Goal: Information Seeking & Learning: Stay updated

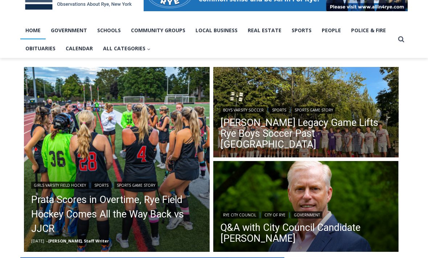
scroll to position [150, 0]
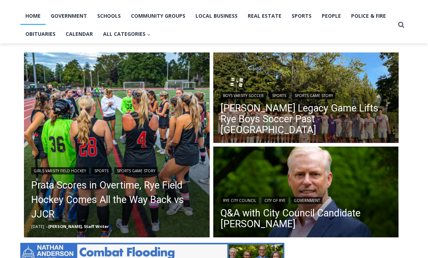
click at [131, 197] on link "Prata Scores in Overtime, Rye Field Hockey Comes All the Way Back vs JJCR" at bounding box center [116, 200] width 171 height 43
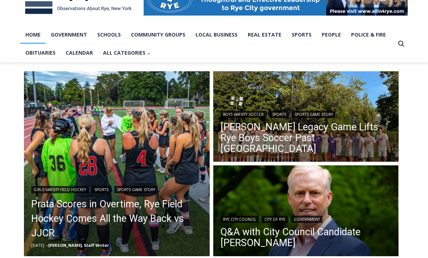
scroll to position [158, 0]
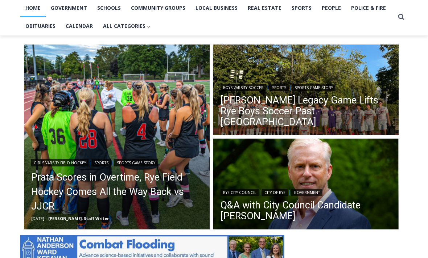
click at [337, 124] on link "[PERSON_NAME] Legacy Game Lifts Rye Boys Soccer Past [GEOGRAPHIC_DATA]" at bounding box center [305, 111] width 171 height 33
